Goal: Information Seeking & Learning: Learn about a topic

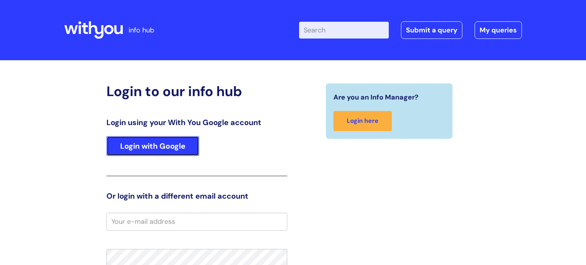
click at [170, 153] on link "Login with Google" at bounding box center [152, 146] width 93 height 20
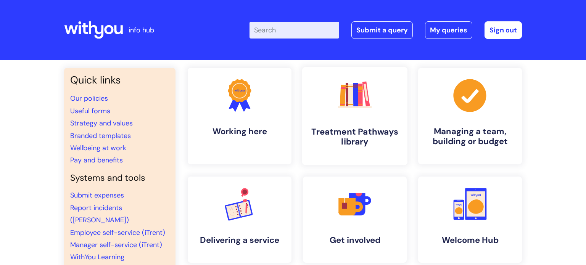
click at [353, 141] on h4 "Treatment Pathways library" at bounding box center [354, 137] width 93 height 21
click at [362, 118] on link ".cls-1{fill:#f89b22;}.cls-1,.cls-2,.cls-3,.cls-4,.cls-5,.cls-6,.cls-7{stroke-wi…" at bounding box center [354, 116] width 105 height 98
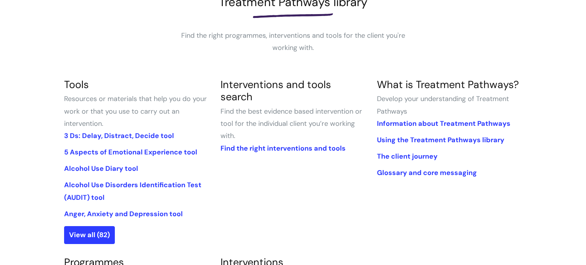
scroll to position [125, 0]
click at [96, 237] on link "View all (82)" at bounding box center [89, 235] width 51 height 18
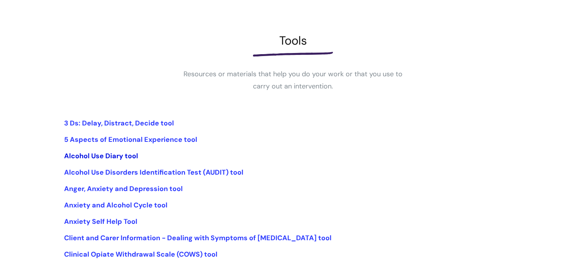
scroll to position [87, 0]
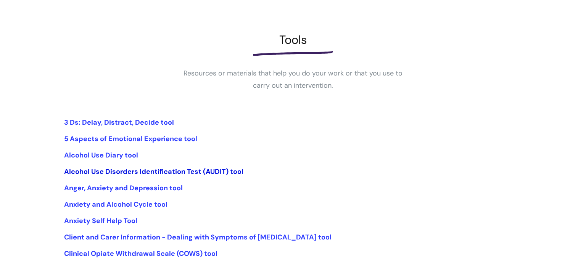
click at [205, 172] on link "Alcohol Use Disorders Identification Test (AUDIT) tool" at bounding box center [153, 171] width 179 height 9
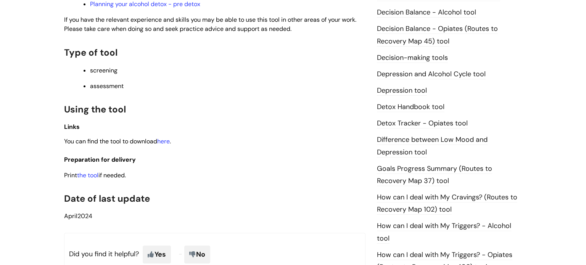
scroll to position [364, 0]
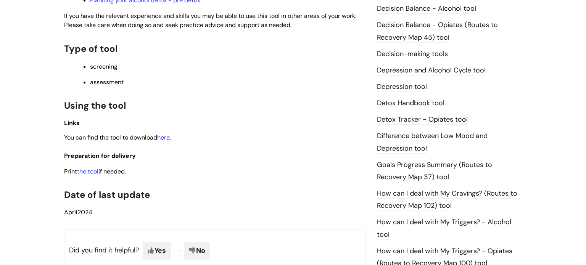
click at [168, 136] on link "here" at bounding box center [163, 137] width 13 height 8
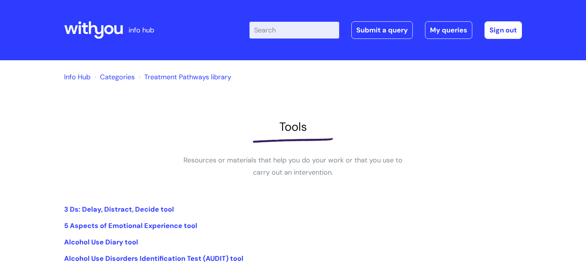
scroll to position [87, 0]
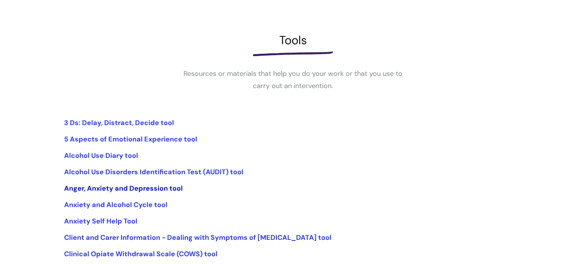
click at [109, 190] on link "Anger, Anxiety and Depression tool" at bounding box center [123, 188] width 119 height 9
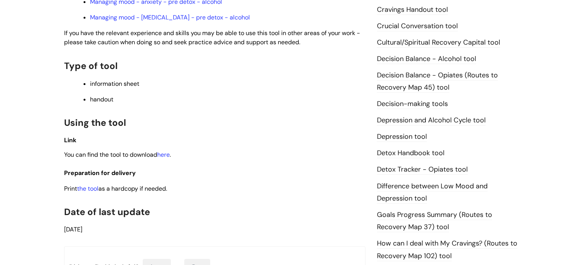
scroll to position [327, 0]
click at [167, 157] on link "here" at bounding box center [163, 154] width 13 height 8
click at [93, 192] on link "the tool" at bounding box center [87, 188] width 21 height 8
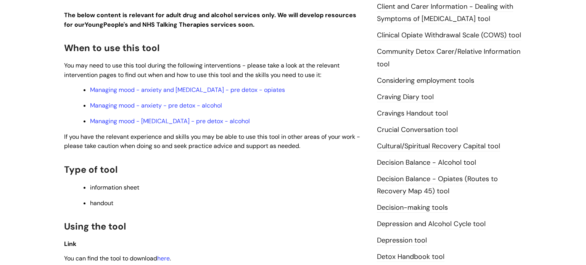
scroll to position [223, 0]
click at [185, 123] on link "Managing mood - depression - pre detox - alcohol" at bounding box center [170, 121] width 160 height 8
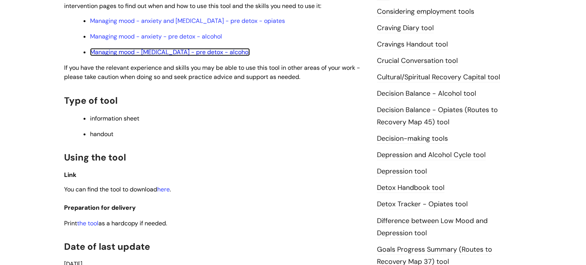
scroll to position [293, 0]
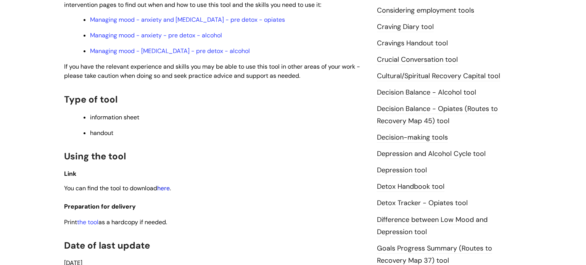
click at [167, 191] on link "here" at bounding box center [163, 188] width 13 height 8
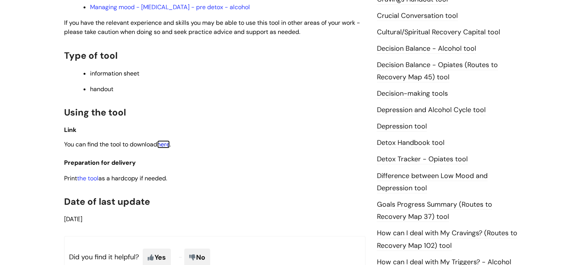
scroll to position [337, 0]
click at [169, 148] on link "here" at bounding box center [163, 144] width 13 height 8
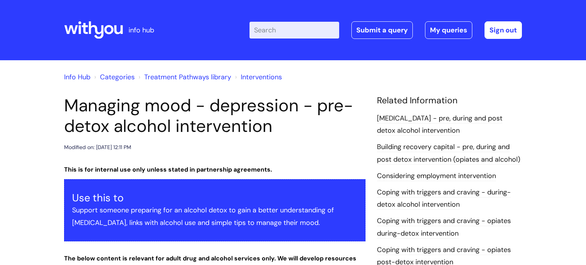
scroll to position [0, 0]
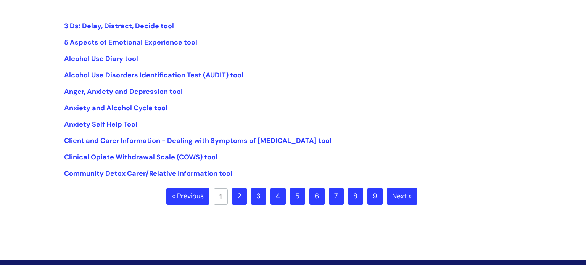
scroll to position [185, 0]
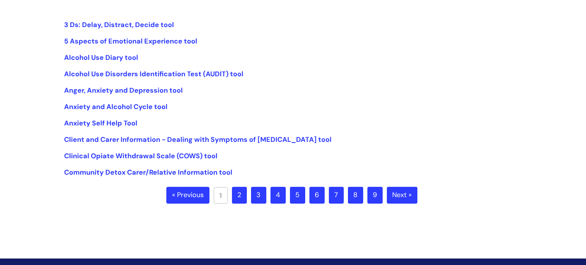
click at [238, 198] on link "2" at bounding box center [239, 195] width 15 height 17
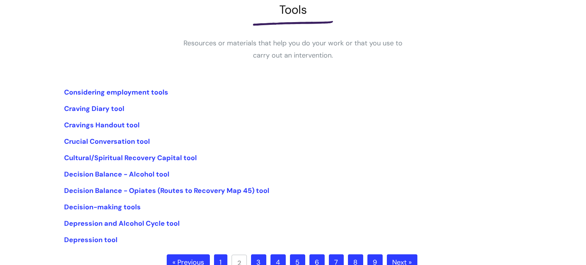
scroll to position [119, 0]
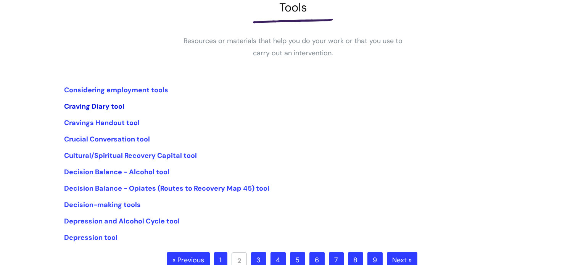
click at [81, 104] on link "Craving Diary tool" at bounding box center [94, 106] width 60 height 9
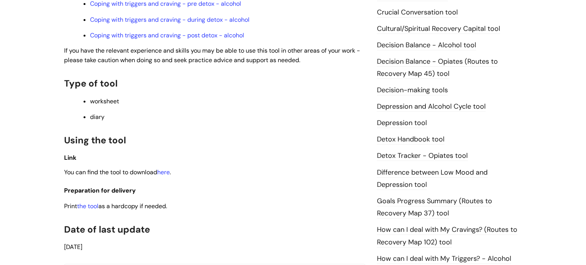
scroll to position [342, 0]
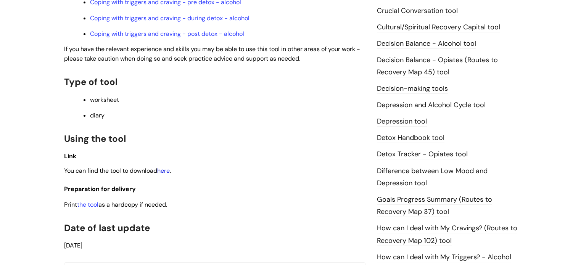
click at [165, 175] on link "here" at bounding box center [163, 171] width 13 height 8
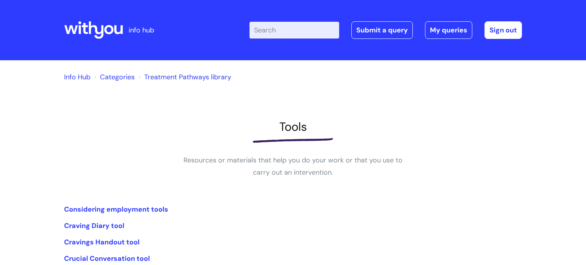
scroll to position [119, 0]
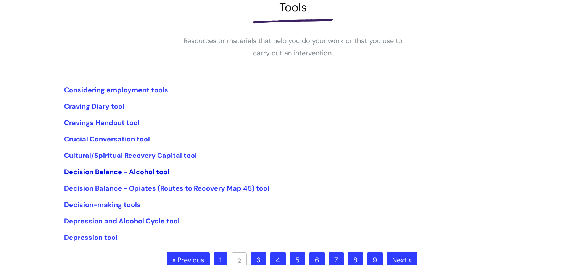
click at [146, 172] on link "Decision Balance - Alcohol tool" at bounding box center [116, 171] width 105 height 9
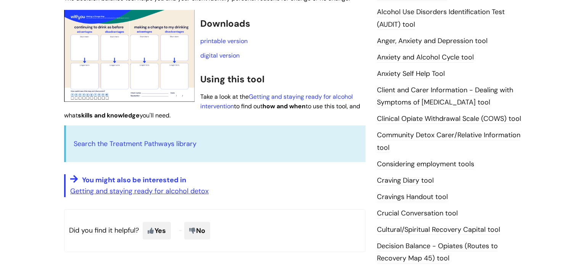
scroll to position [153, 0]
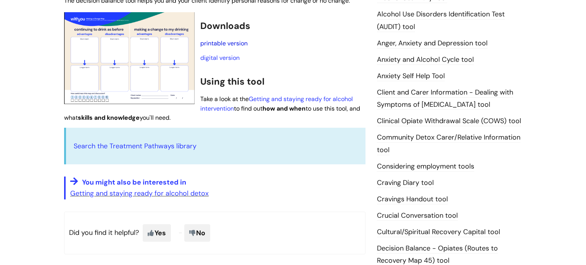
click at [215, 43] on link "printable version" at bounding box center [223, 43] width 47 height 8
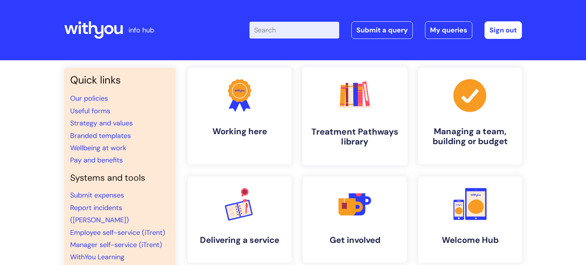
click at [366, 136] on h4 "Treatment Pathways library" at bounding box center [354, 137] width 93 height 21
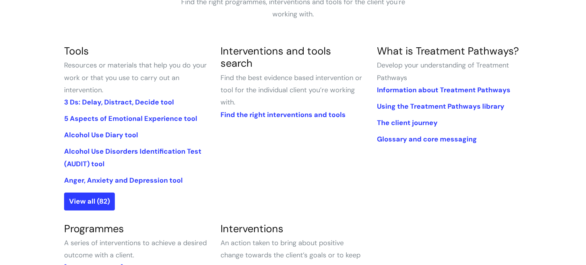
scroll to position [162, 0]
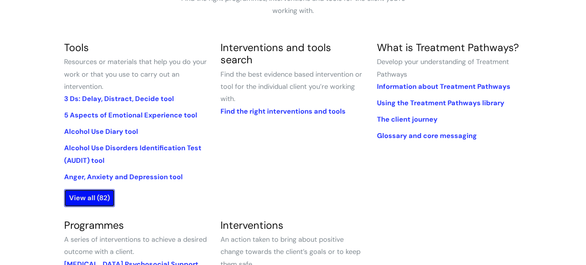
click at [84, 203] on link "View all (82)" at bounding box center [89, 198] width 51 height 18
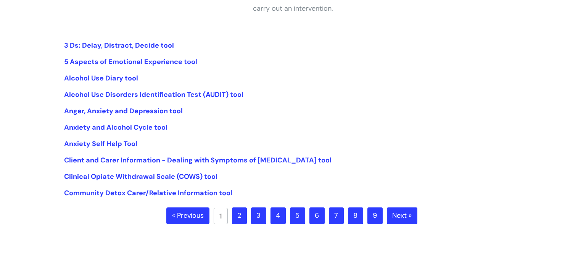
scroll to position [165, 0]
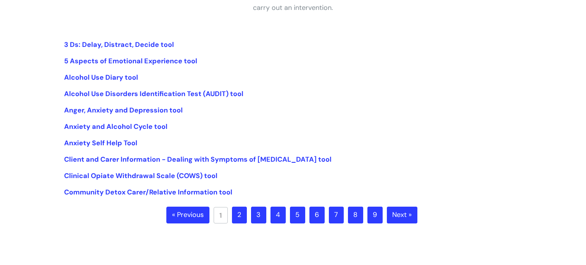
click at [237, 219] on link "2" at bounding box center [239, 215] width 15 height 17
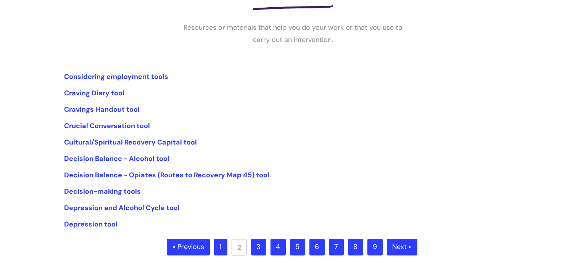
scroll to position [137, 0]
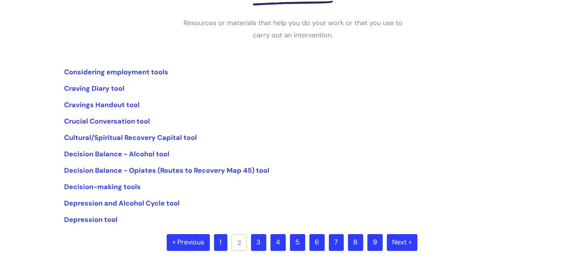
click at [256, 247] on link "3" at bounding box center [258, 242] width 15 height 17
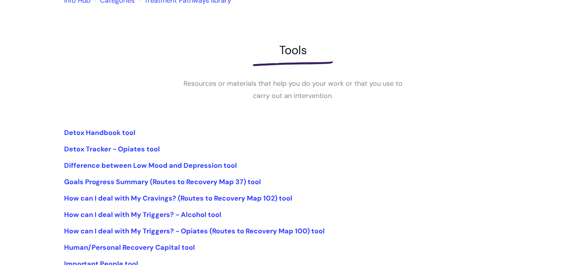
scroll to position [77, 0]
click at [183, 214] on link "How can I deal with My Triggers? - Alcohol tool" at bounding box center [142, 213] width 157 height 9
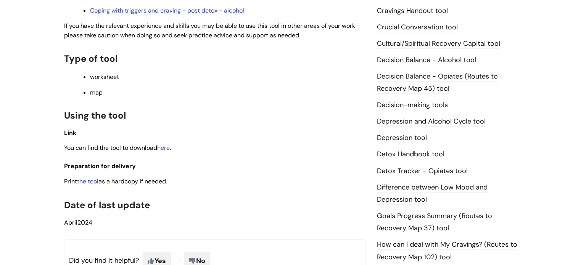
scroll to position [340, 0]
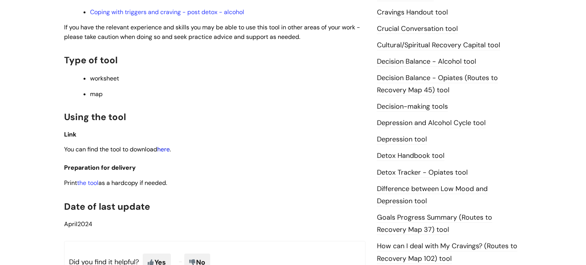
click at [170, 153] on link "here" at bounding box center [163, 149] width 13 height 8
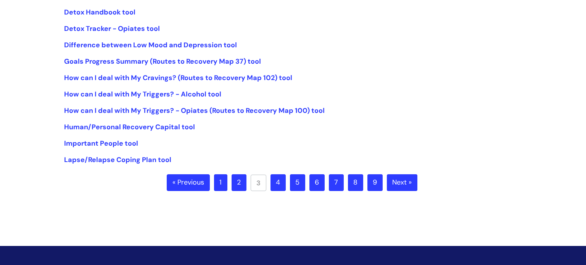
scroll to position [198, 0]
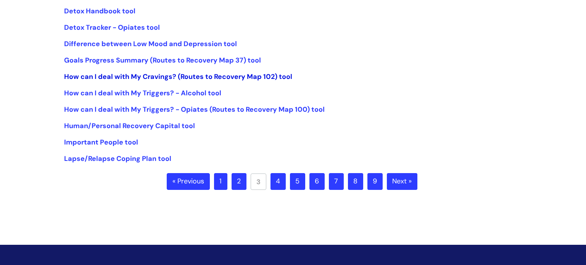
click at [138, 80] on link "How can I deal with My Cravings? (Routes to Recovery Map 102) tool" at bounding box center [178, 76] width 228 height 9
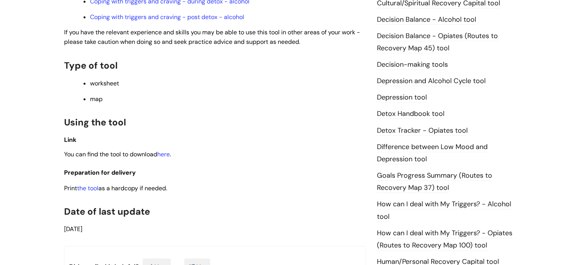
scroll to position [383, 0]
click at [167, 156] on link "here" at bounding box center [163, 153] width 13 height 8
